Goal: Information Seeking & Learning: Learn about a topic

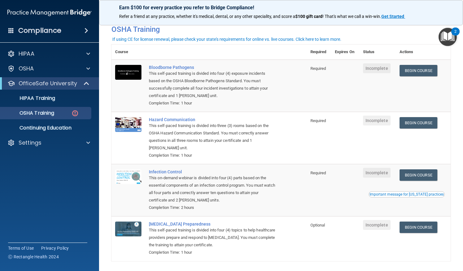
scroll to position [27, 0]
click at [416, 68] on link "Begin Course" at bounding box center [418, 70] width 38 height 11
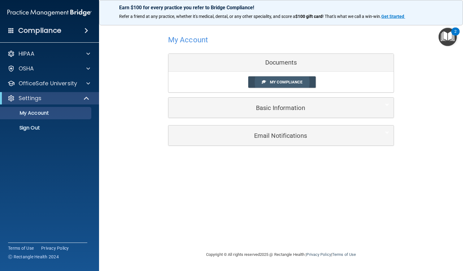
click at [260, 87] on link "My Compliance" at bounding box center [282, 81] width 68 height 11
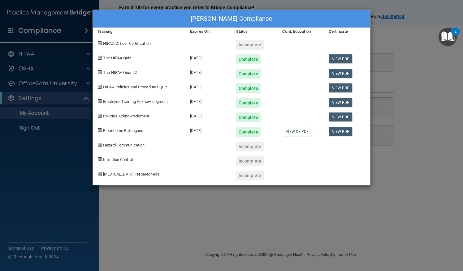
click at [380, 172] on div "Kathryn Wampold's Compliance Training Expires On Status Cont. Education Certifi…" at bounding box center [231, 135] width 463 height 271
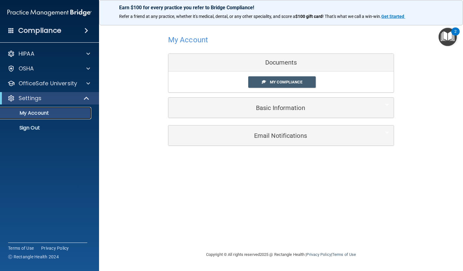
click at [25, 109] on link "My Account" at bounding box center [42, 113] width 97 height 12
click at [28, 102] on div "Settings" at bounding box center [49, 98] width 99 height 12
click at [28, 83] on p "OfficeSafe University" at bounding box center [48, 83] width 58 height 7
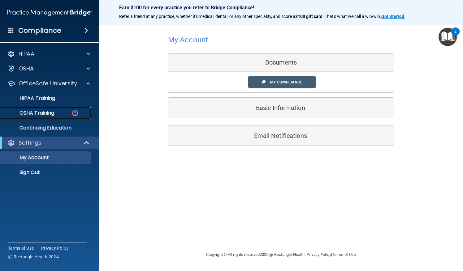
click at [31, 111] on p "OSHA Training" at bounding box center [29, 113] width 50 height 6
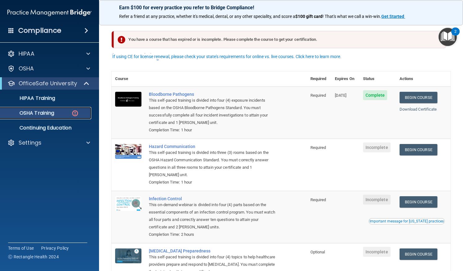
scroll to position [49, 0]
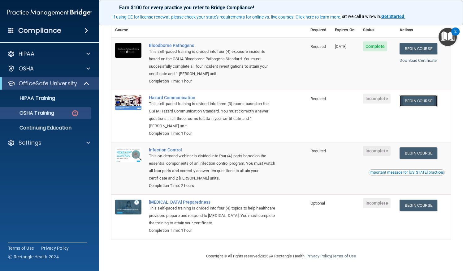
click at [422, 104] on link "Begin Course" at bounding box center [418, 100] width 38 height 11
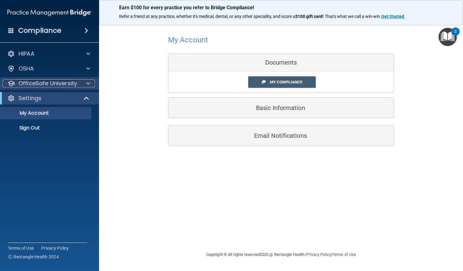
click at [62, 84] on p "OfficeSafe University" at bounding box center [48, 83] width 58 height 7
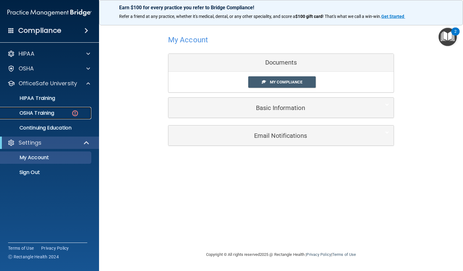
click at [49, 116] on p "OSHA Training" at bounding box center [29, 113] width 50 height 6
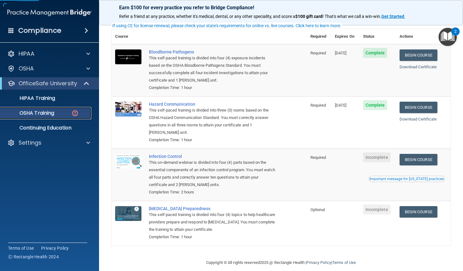
scroll to position [43, 0]
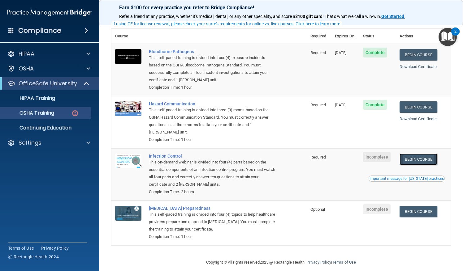
click at [414, 158] on link "Begin Course" at bounding box center [418, 159] width 38 height 11
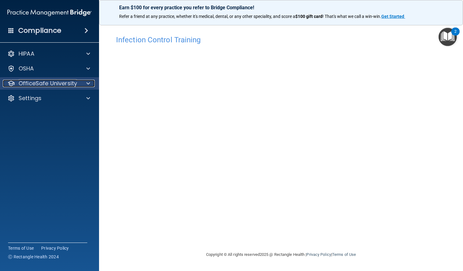
click at [30, 85] on p "OfficeSafe University" at bounding box center [48, 83] width 58 height 7
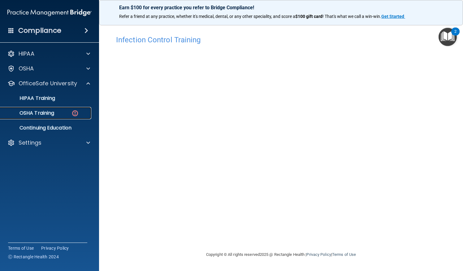
click at [37, 114] on p "OSHA Training" at bounding box center [29, 113] width 50 height 6
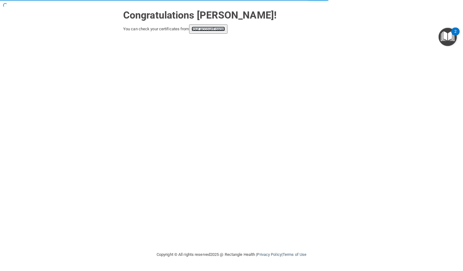
click at [213, 30] on link "your account page!" at bounding box center [208, 29] width 34 height 5
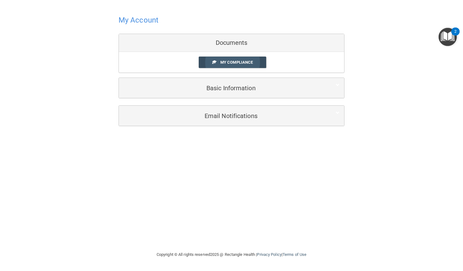
click at [243, 64] on span "My Compliance" at bounding box center [236, 62] width 32 height 5
